Goal: Navigation & Orientation: Find specific page/section

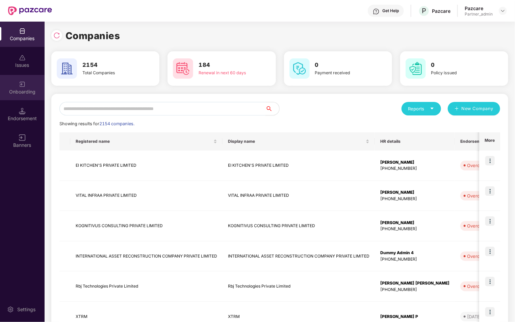
click at [24, 95] on div "Onboarding" at bounding box center [22, 87] width 45 height 25
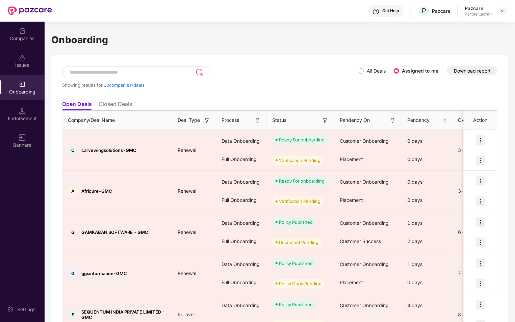
click at [365, 73] on span "All Deals" at bounding box center [376, 70] width 24 height 7
